Goal: Information Seeking & Learning: Learn about a topic

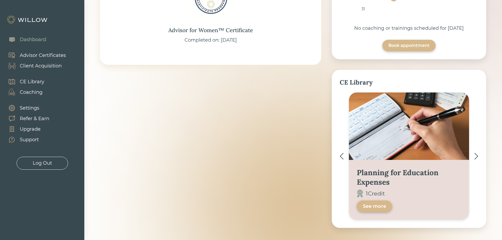
scroll to position [132, 0]
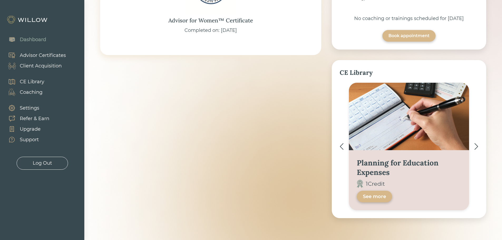
click at [379, 173] on div "Planning for Education Expenses" at bounding box center [409, 167] width 104 height 19
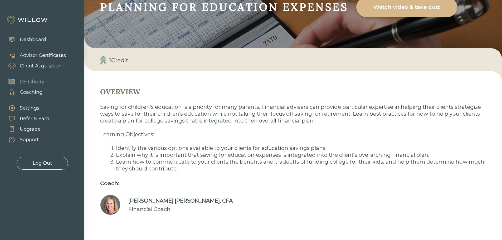
scroll to position [52, 0]
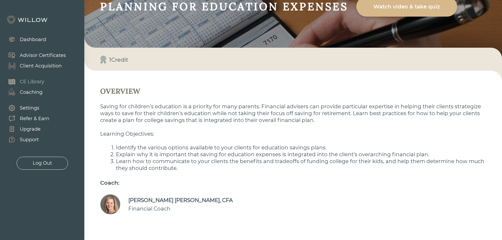
click at [35, 81] on div "CE Library" at bounding box center [32, 81] width 25 height 7
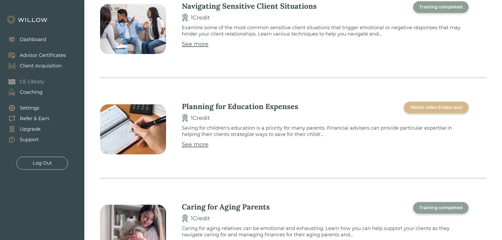
scroll to position [501, 0]
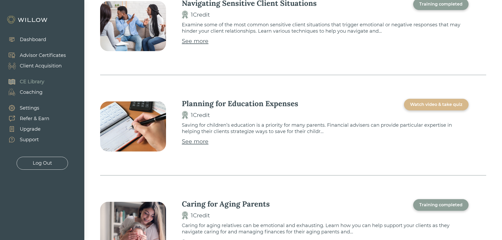
click at [438, 101] on div "Watch video & take quiz" at bounding box center [436, 105] width 65 height 12
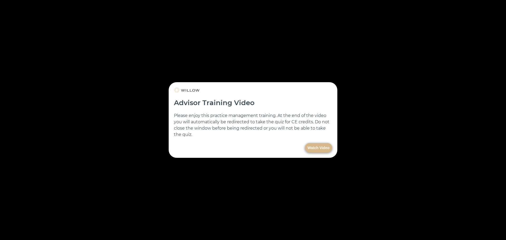
click at [314, 146] on button "Watch Video" at bounding box center [318, 147] width 27 height 9
